Goal: Browse casually

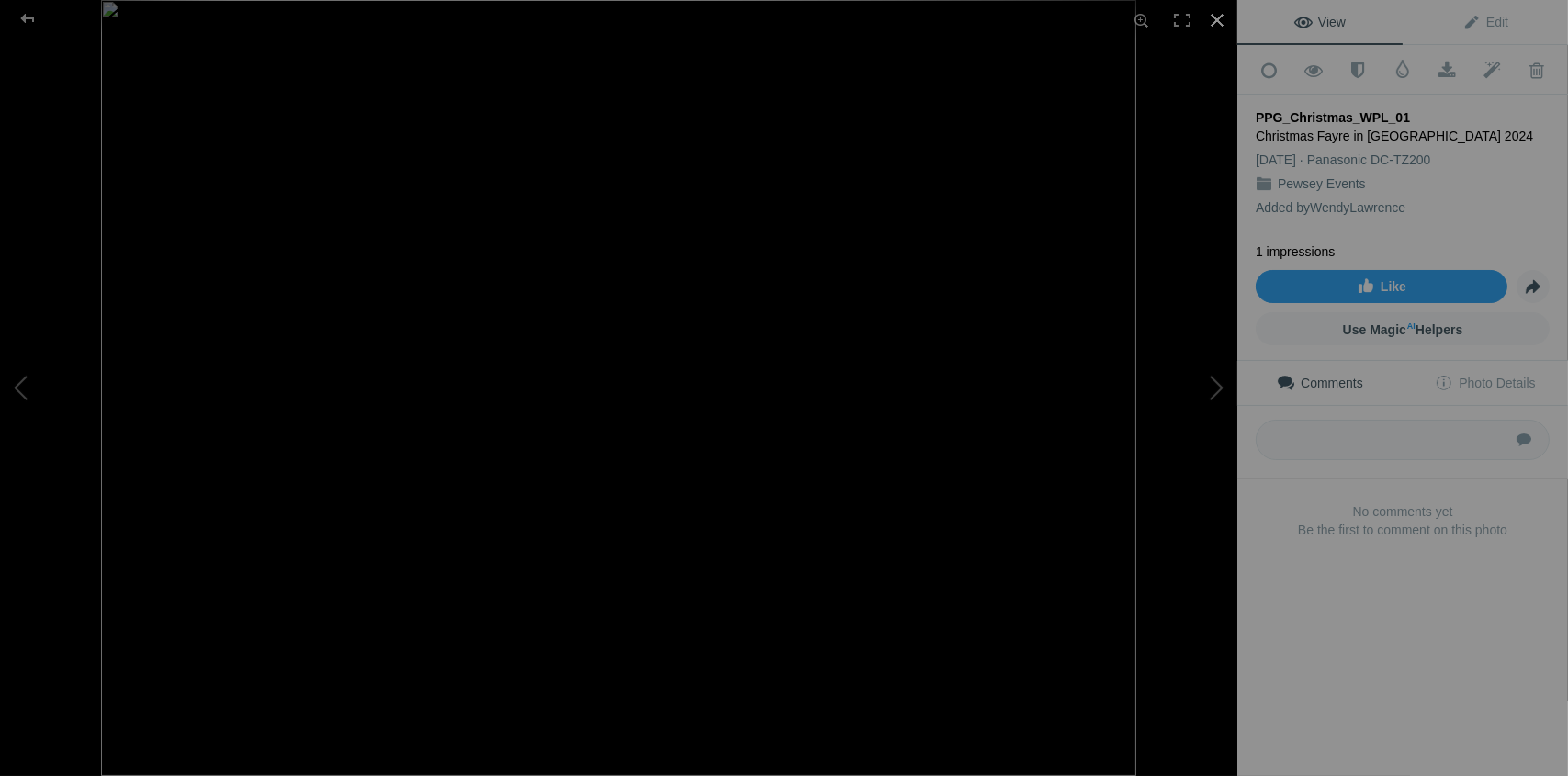
click at [1207, 18] on div at bounding box center [1216, 20] width 40 height 40
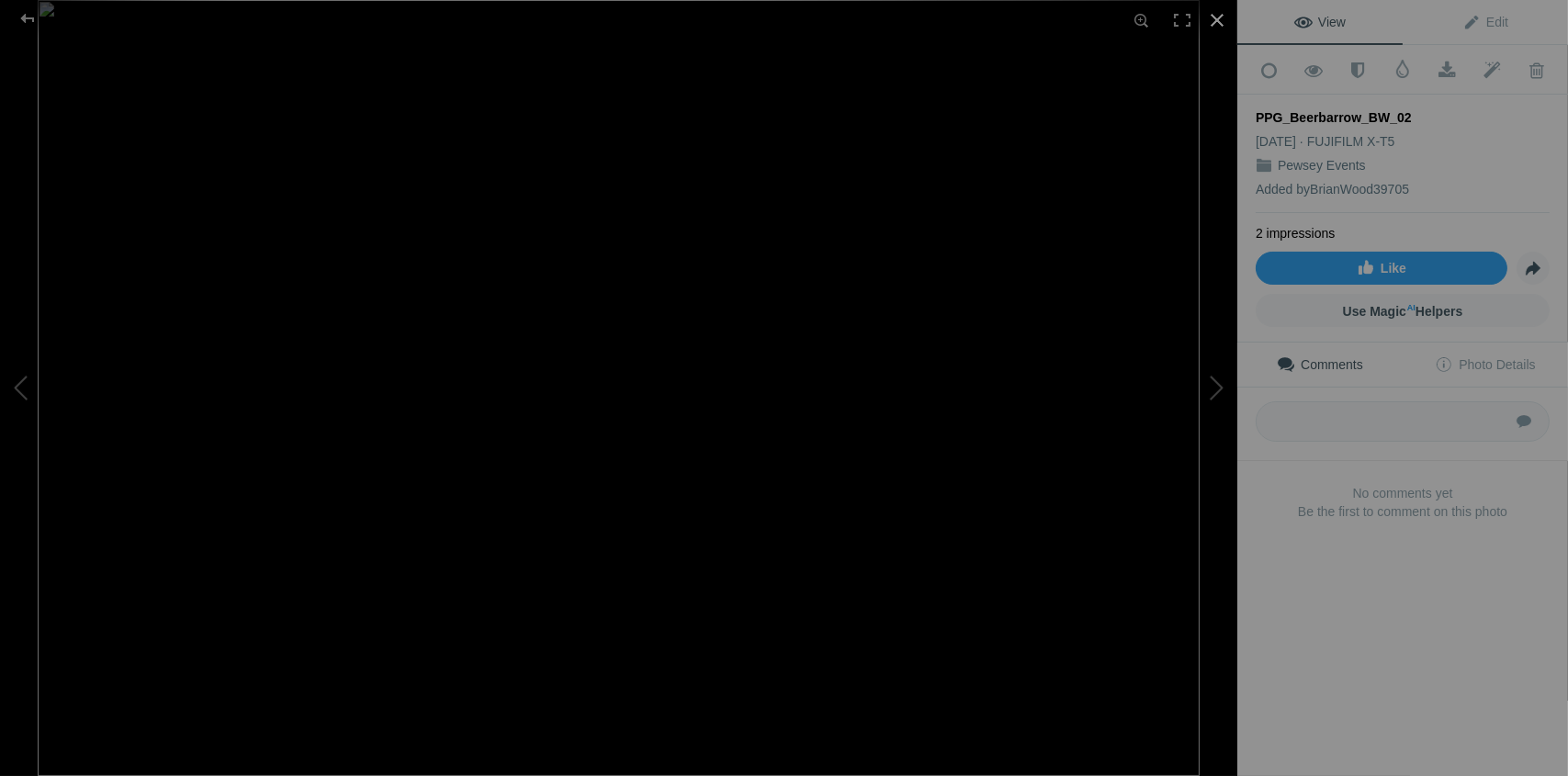
click at [1215, 20] on div at bounding box center [1216, 20] width 40 height 40
